Goal: Information Seeking & Learning: Learn about a topic

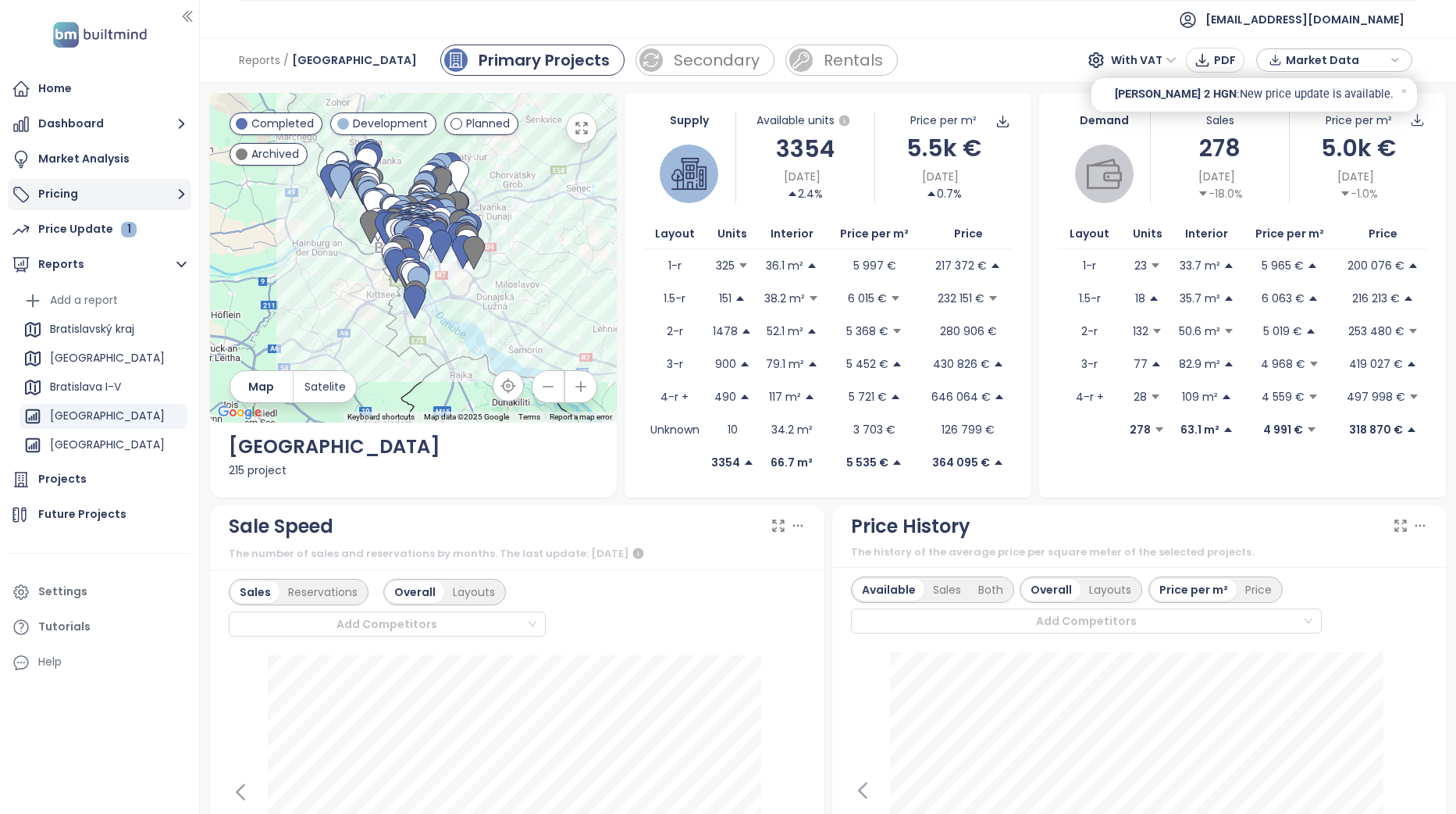
click at [95, 195] on button "Pricing" at bounding box center [99, 195] width 183 height 31
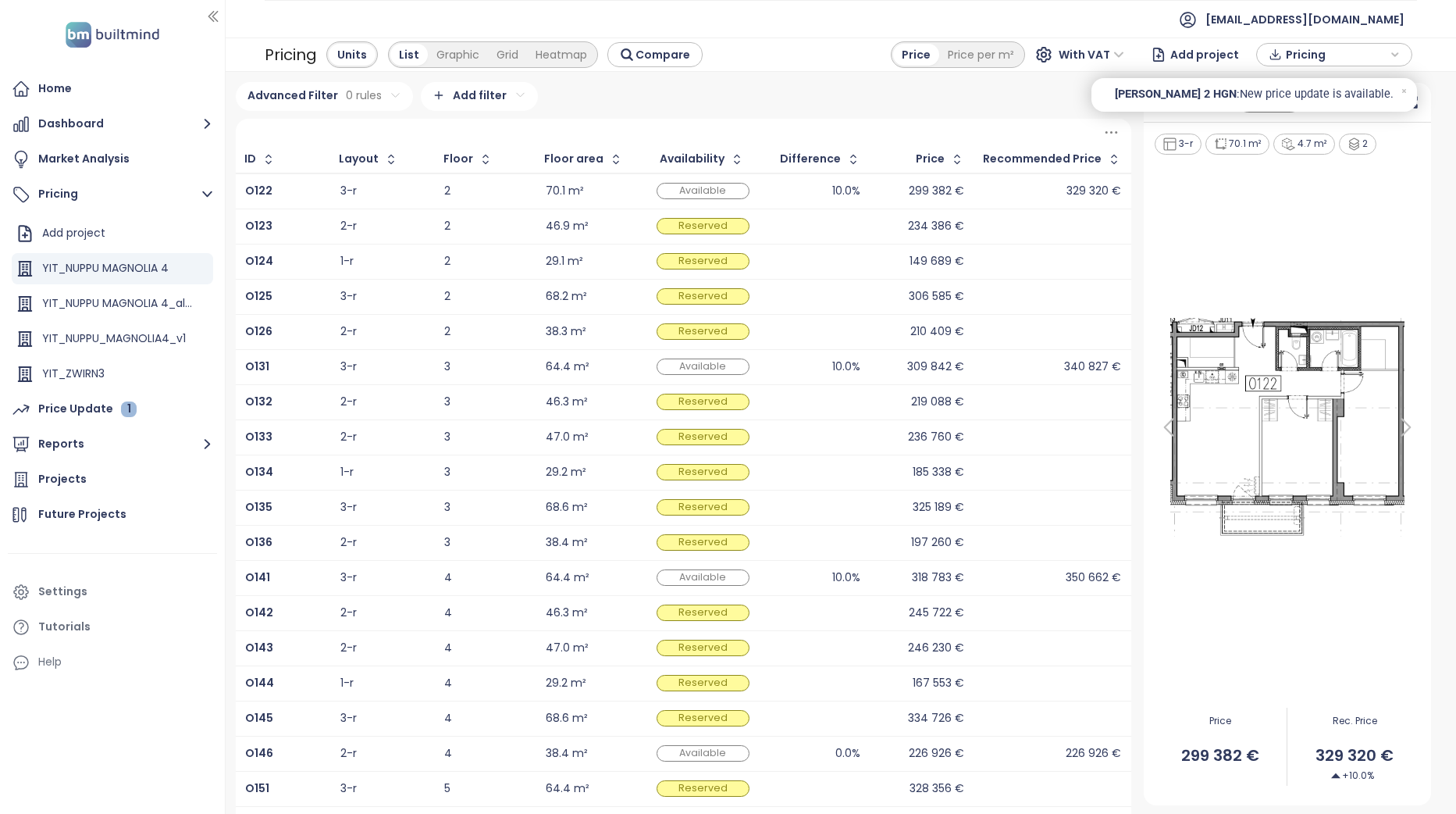
drag, startPoint x: 199, startPoint y: 345, endPoint x: 225, endPoint y: 371, distance: 36.8
click at [225, 371] on div at bounding box center [224, 407] width 7 height 814
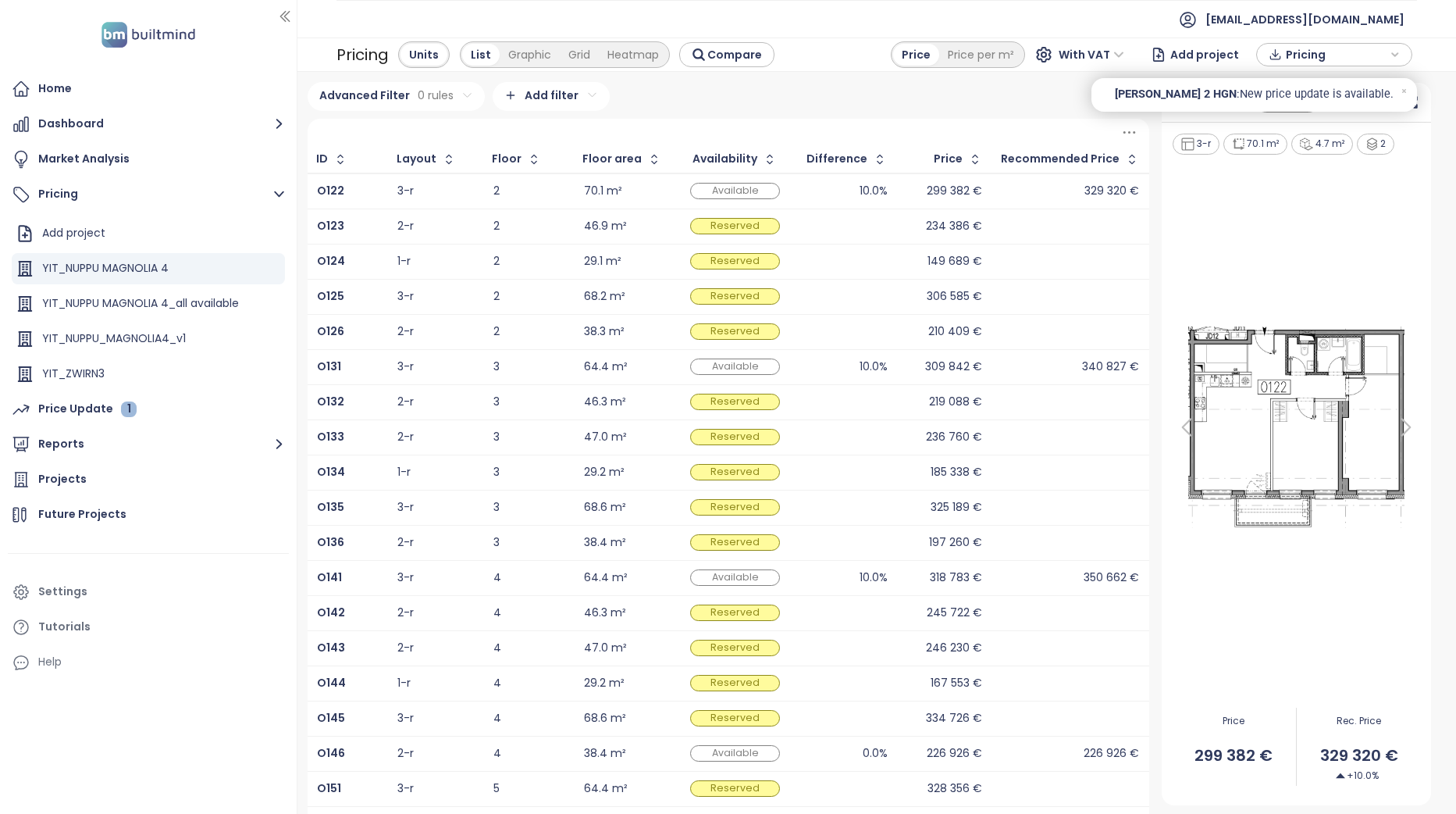
drag, startPoint x: 224, startPoint y: 354, endPoint x: 297, endPoint y: 361, distance: 73.3
click at [297, 361] on div at bounding box center [295, 407] width 7 height 814
click at [876, 159] on icon "button" at bounding box center [880, 159] width 16 height 16
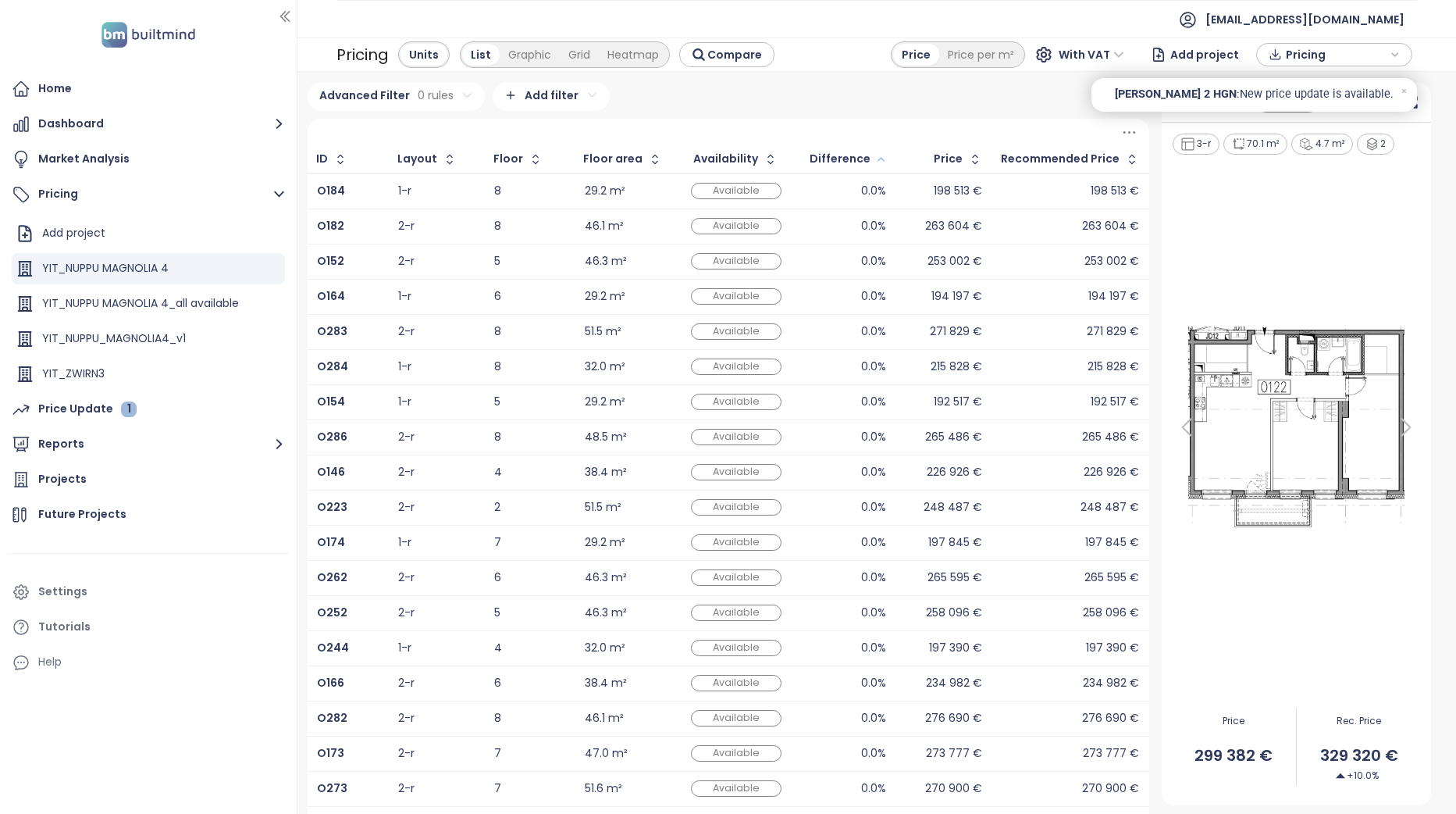
click at [876, 159] on icon "button" at bounding box center [881, 159] width 12 height 19
click at [336, 154] on icon "button" at bounding box center [340, 159] width 16 height 16
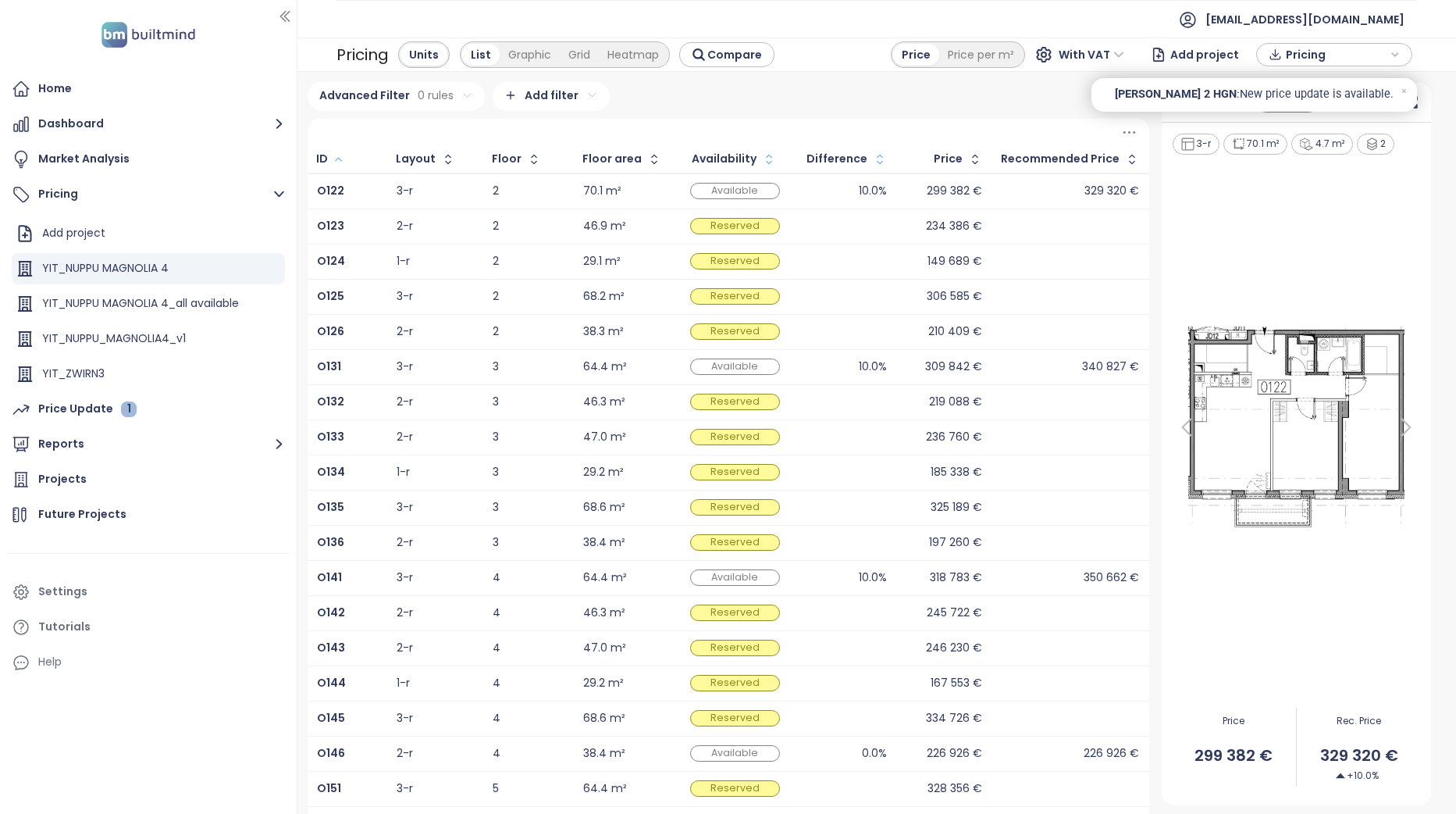
click at [762, 153] on icon "button" at bounding box center [769, 159] width 16 height 16
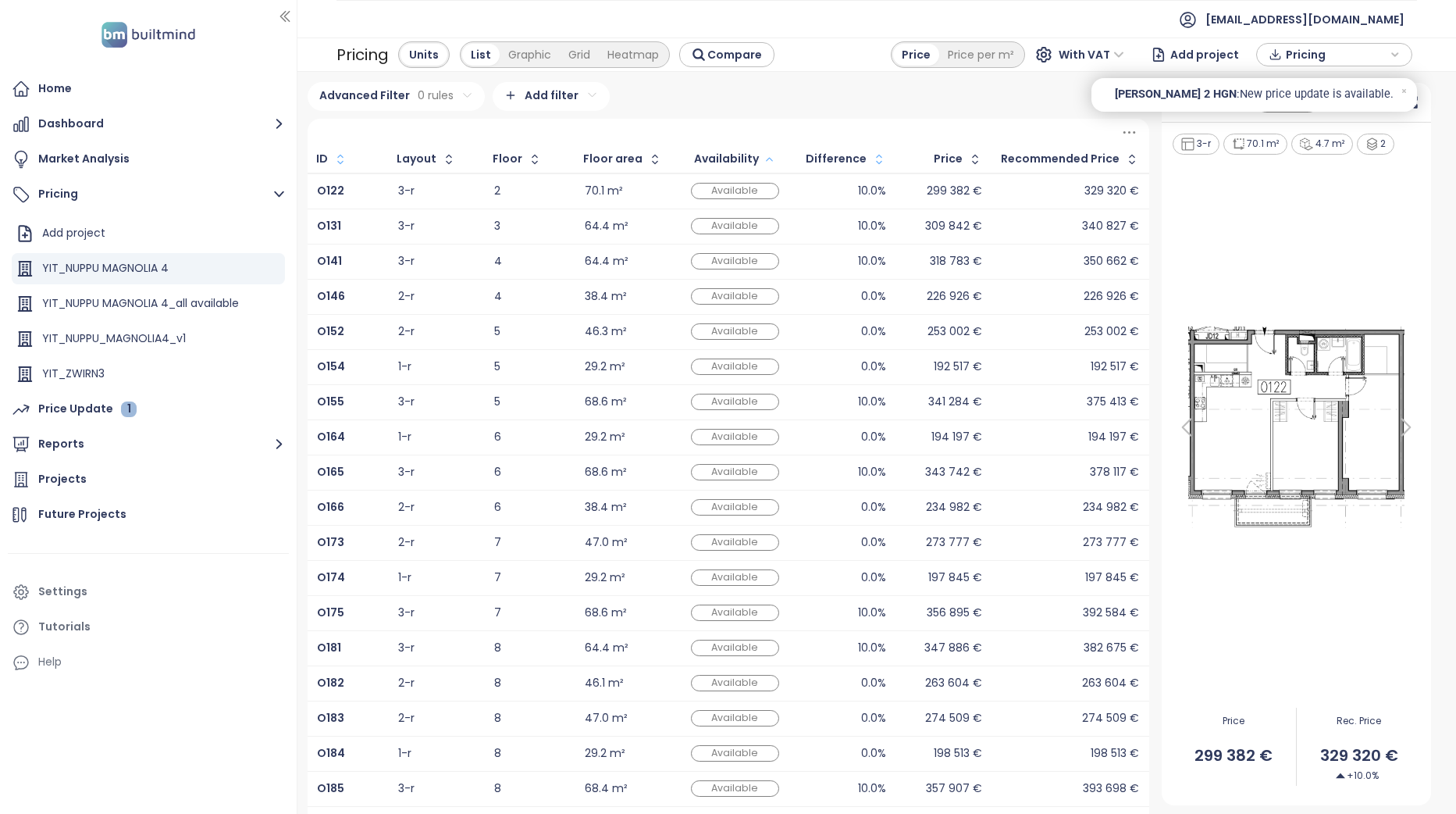
click at [1042, 189] on div "329 320 €" at bounding box center [1071, 191] width 138 height 19
click at [1406, 92] on icon at bounding box center [1405, 91] width 10 height 10
click at [1404, 102] on icon at bounding box center [1411, 102] width 16 height 16
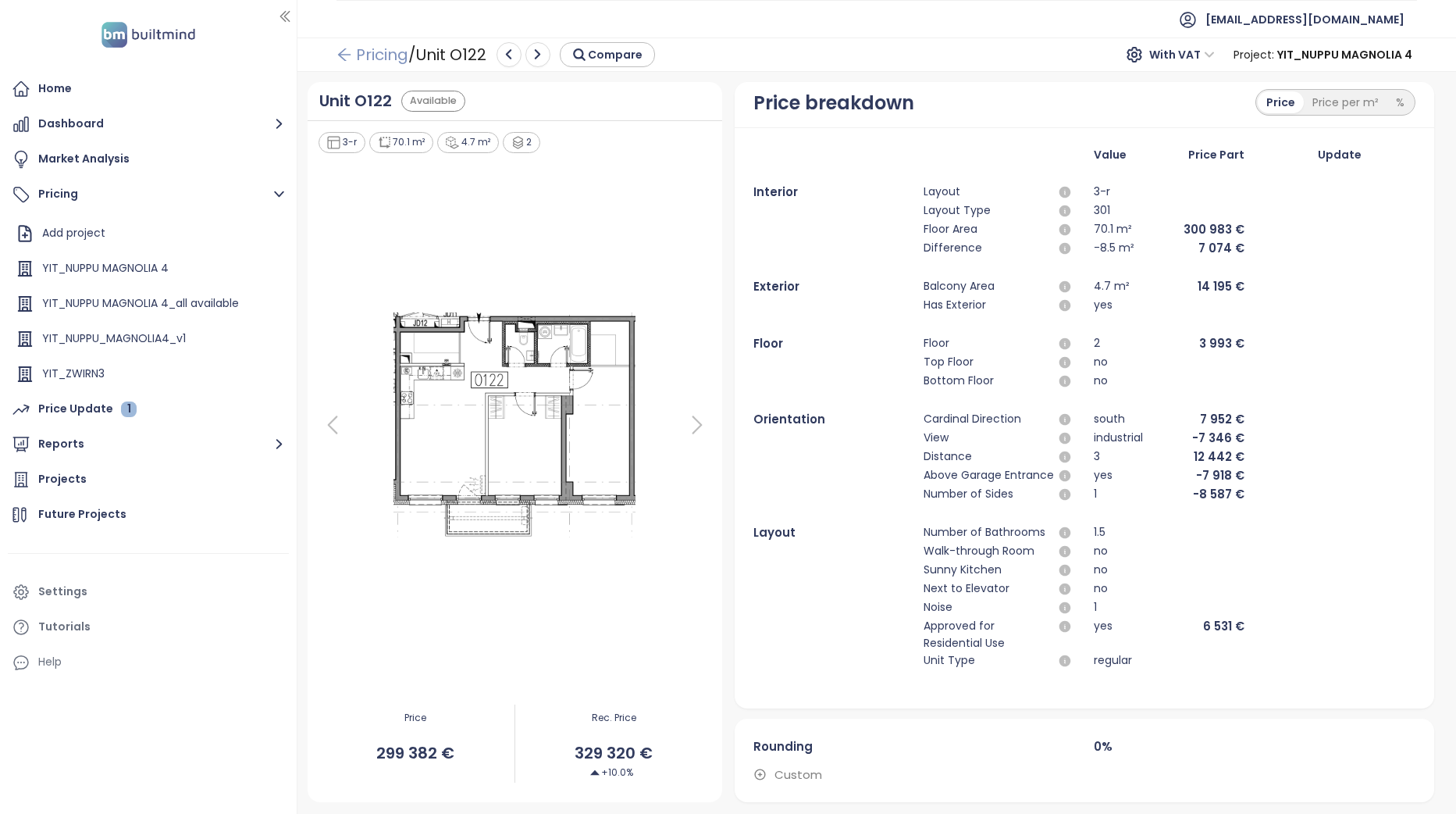
click at [356, 62] on link "Pricing" at bounding box center [372, 55] width 72 height 28
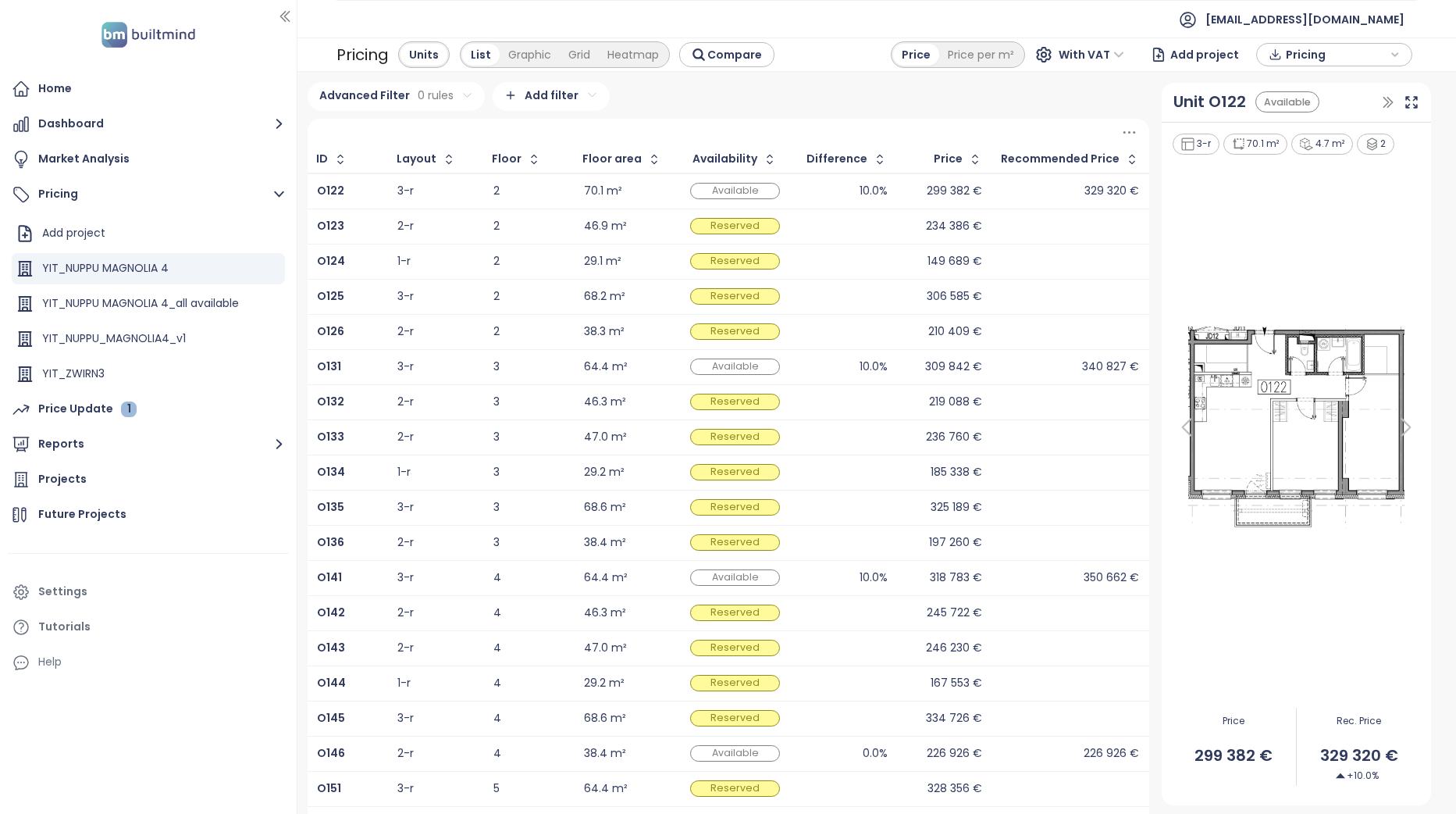
click at [825, 264] on div at bounding box center [844, 261] width 88 height 19
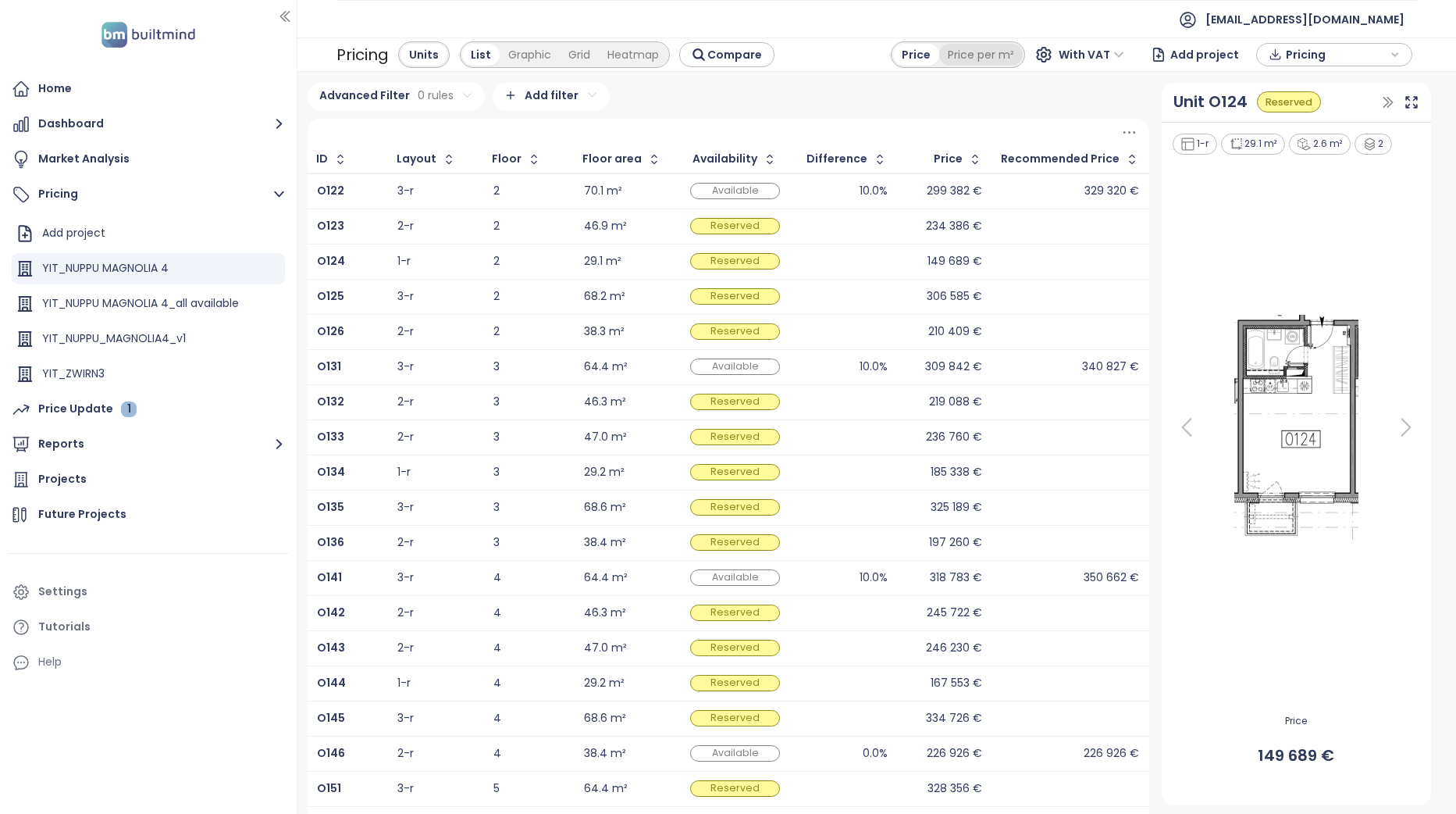
click at [980, 58] on div "Price per m²" at bounding box center [981, 55] width 84 height 22
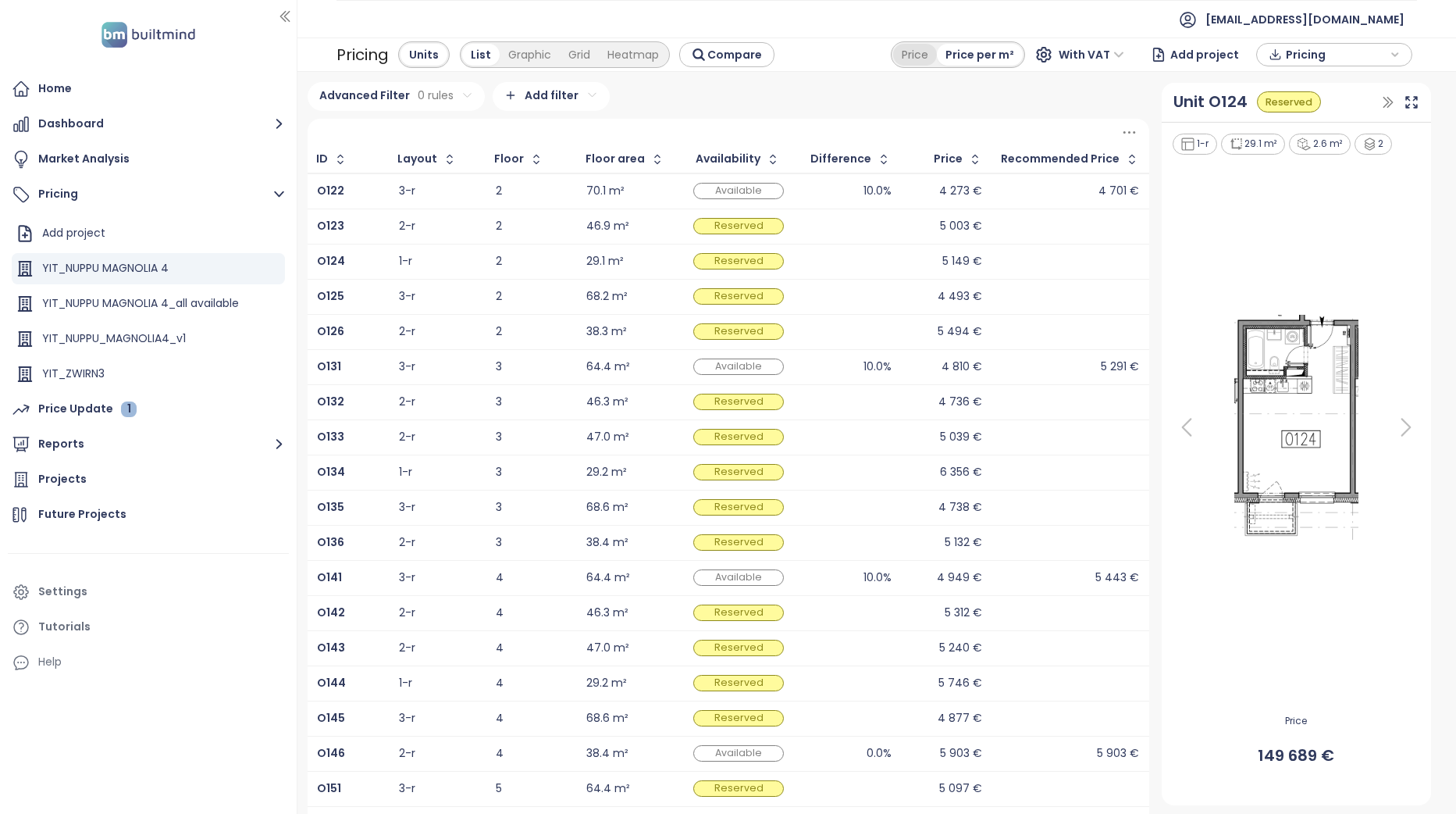
click at [928, 55] on div "Price" at bounding box center [915, 55] width 44 height 22
click at [1264, 657] on div at bounding box center [1296, 426] width 250 height 541
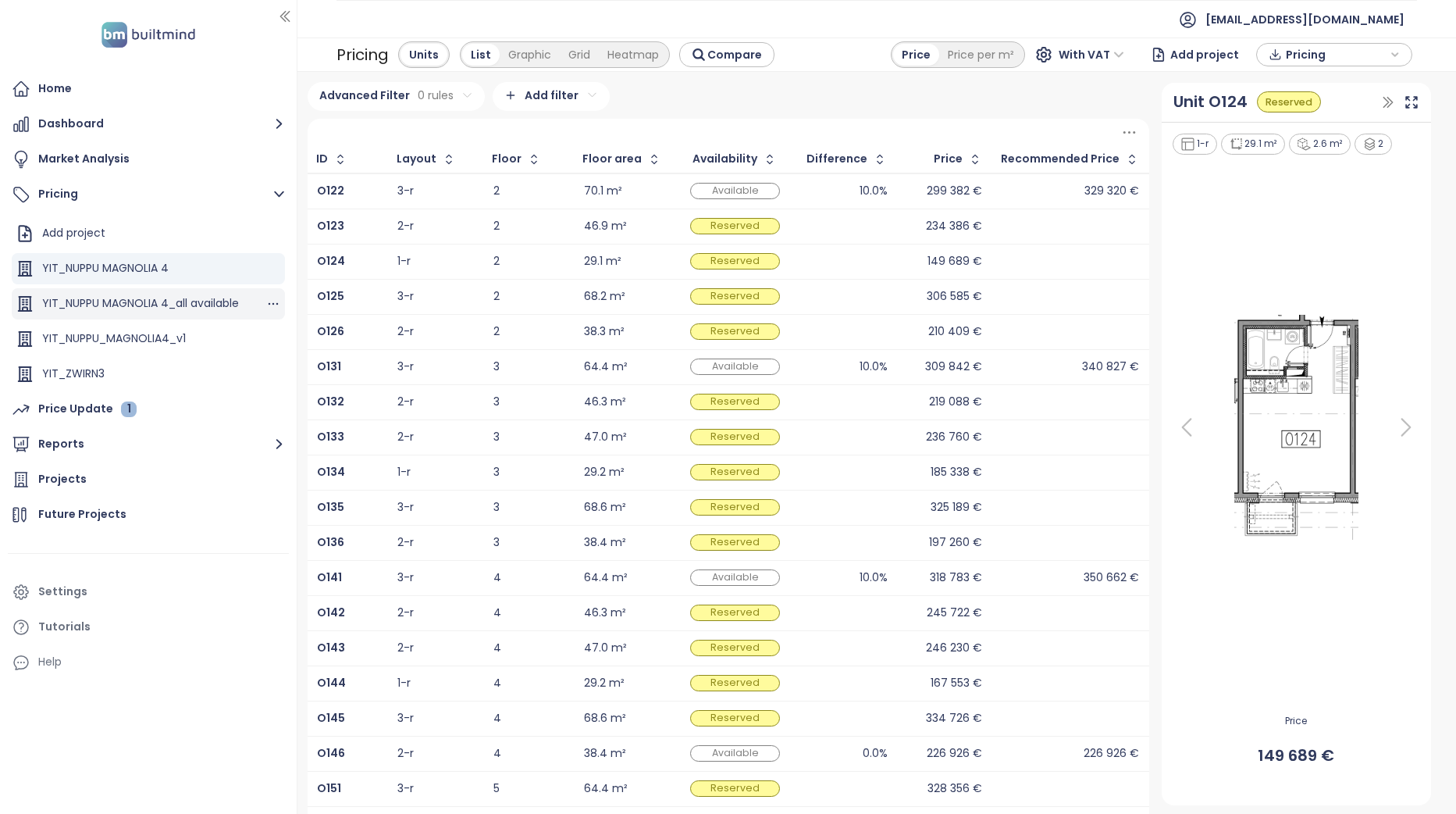
click at [203, 309] on div "YIT_NUPPU MAGNOLIA 4_all available" at bounding box center [140, 303] width 196 height 20
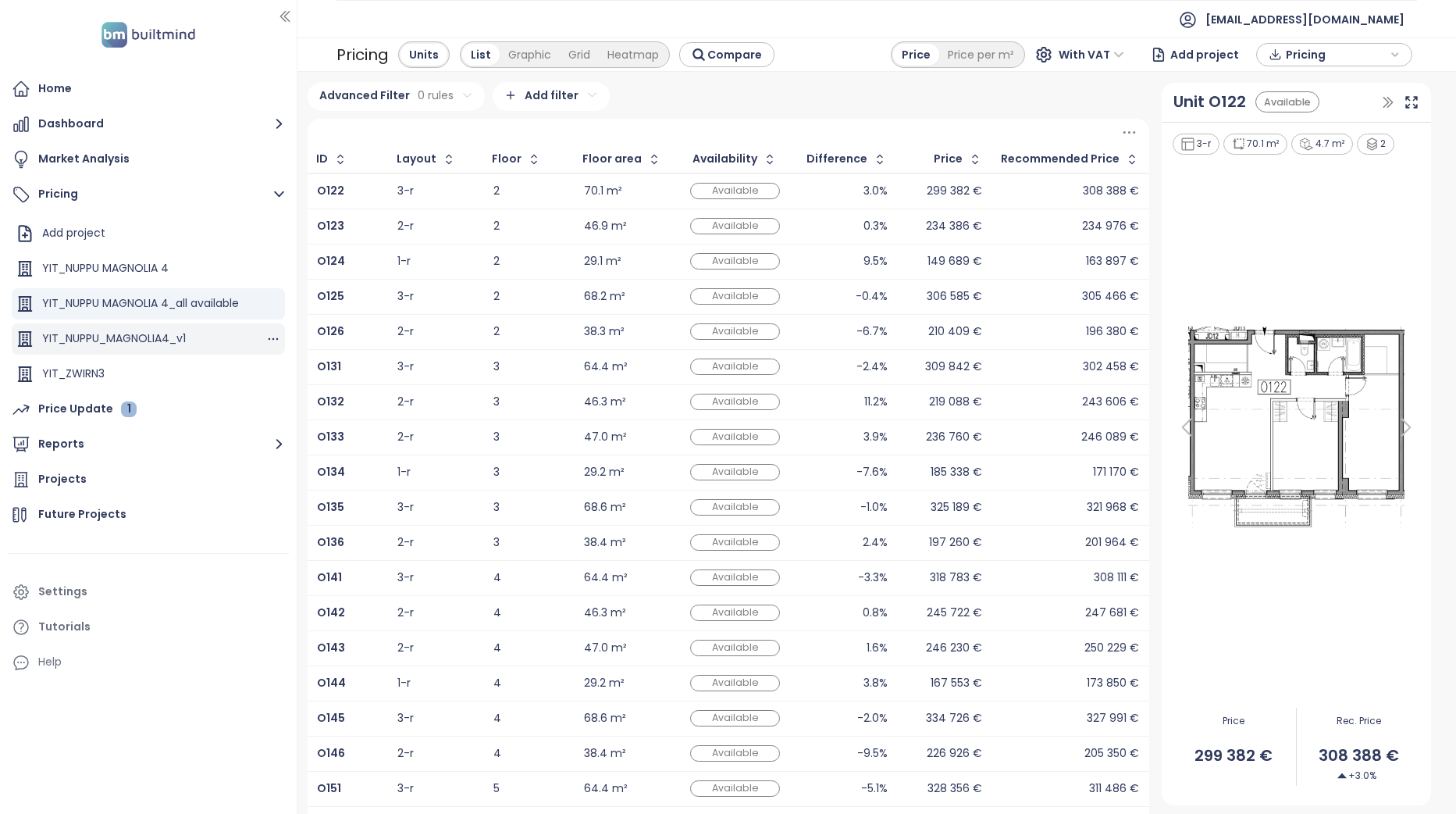
click at [202, 332] on div "YIT_NUPPU_MAGNOLIA4_v1" at bounding box center [148, 339] width 273 height 31
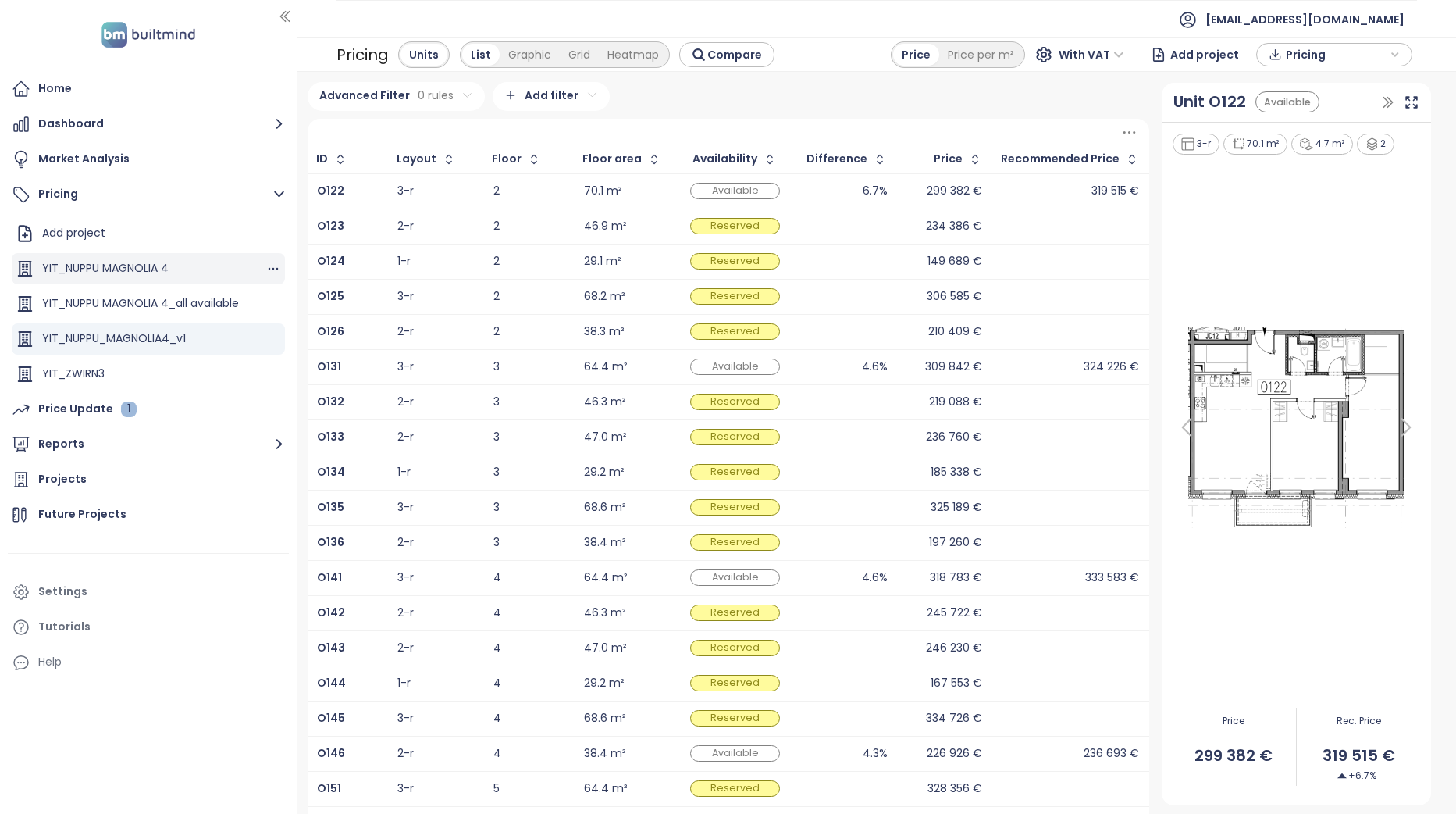
click at [189, 265] on div "YIT_NUPPU MAGNOLIA 4" at bounding box center [148, 269] width 273 height 31
click at [834, 98] on div "Advanced Filter 0 rules Add filter" at bounding box center [728, 96] width 842 height 29
click at [868, 196] on div "10.0%" at bounding box center [873, 191] width 28 height 10
click at [1407, 101] on icon at bounding box center [1411, 102] width 16 height 16
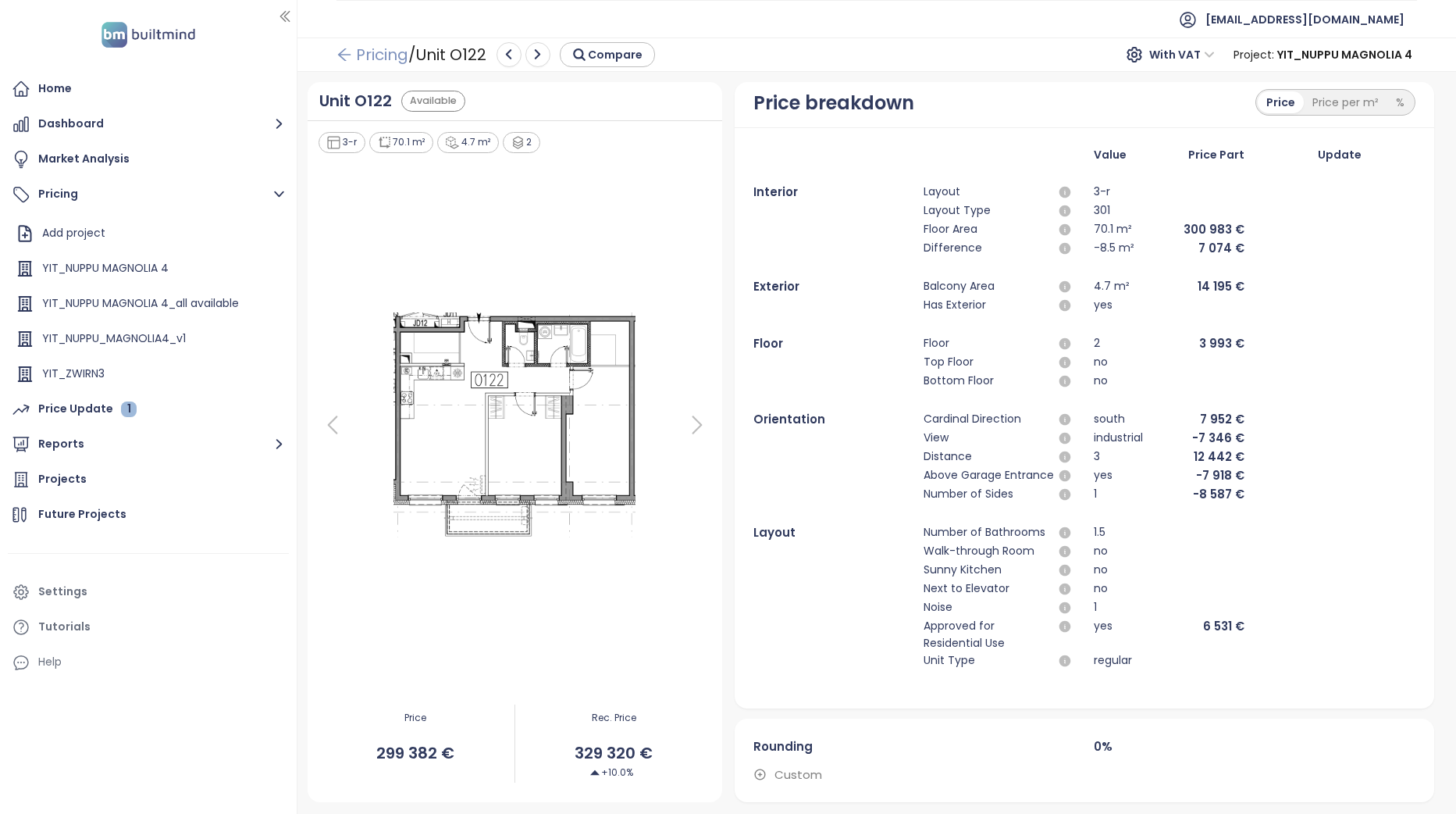
click at [360, 53] on link "Pricing" at bounding box center [372, 55] width 72 height 28
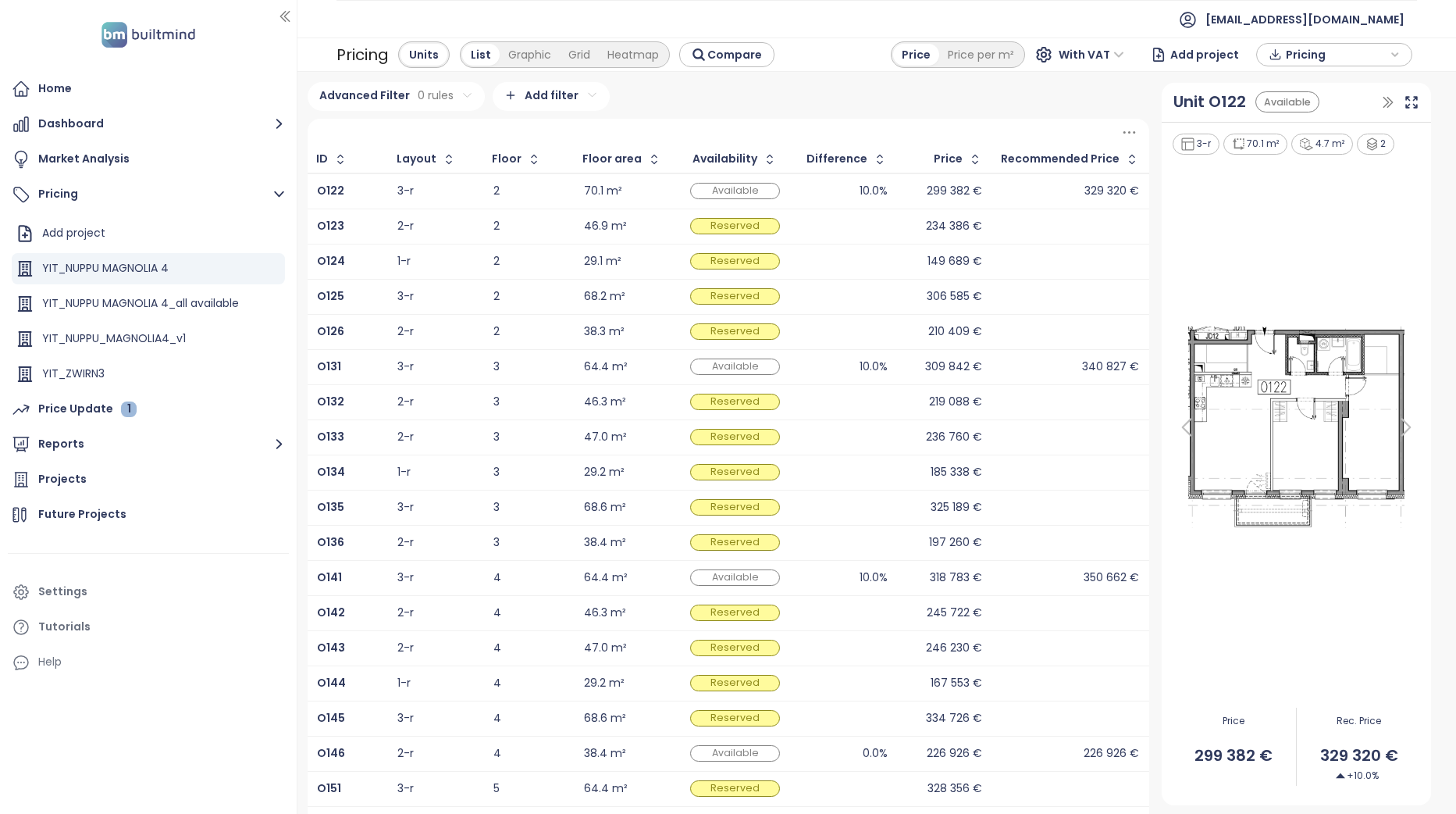
click at [936, 85] on div "Advanced Filter 0 rules Add filter" at bounding box center [728, 96] width 842 height 29
